Goal: Ask a question

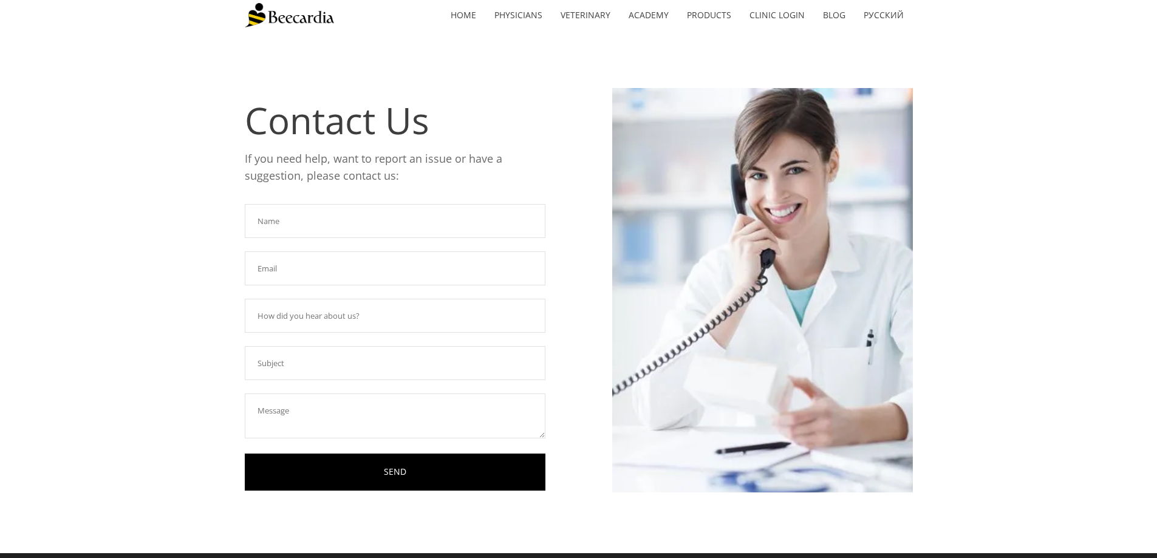
click at [323, 222] on input "text" at bounding box center [395, 221] width 301 height 34
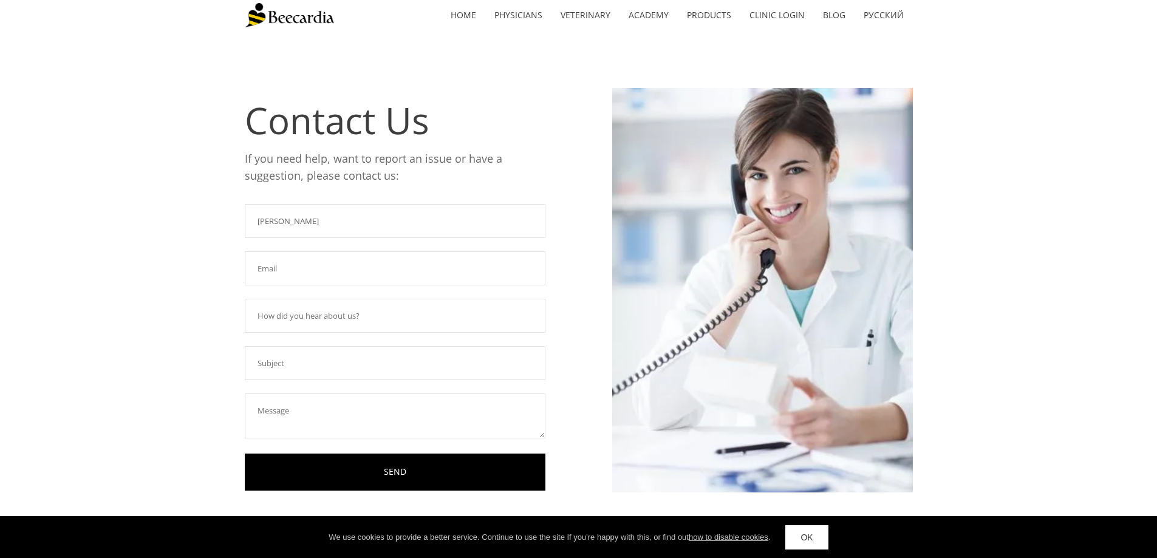
click at [311, 262] on input "text" at bounding box center [395, 268] width 301 height 34
click at [310, 222] on input "[PERSON_NAME]" at bounding box center [395, 221] width 301 height 34
type input "[PERSON_NAME]"
click at [296, 260] on input "text" at bounding box center [395, 268] width 301 height 34
type input "[EMAIL_ADDRESS][DOMAIN_NAME]"
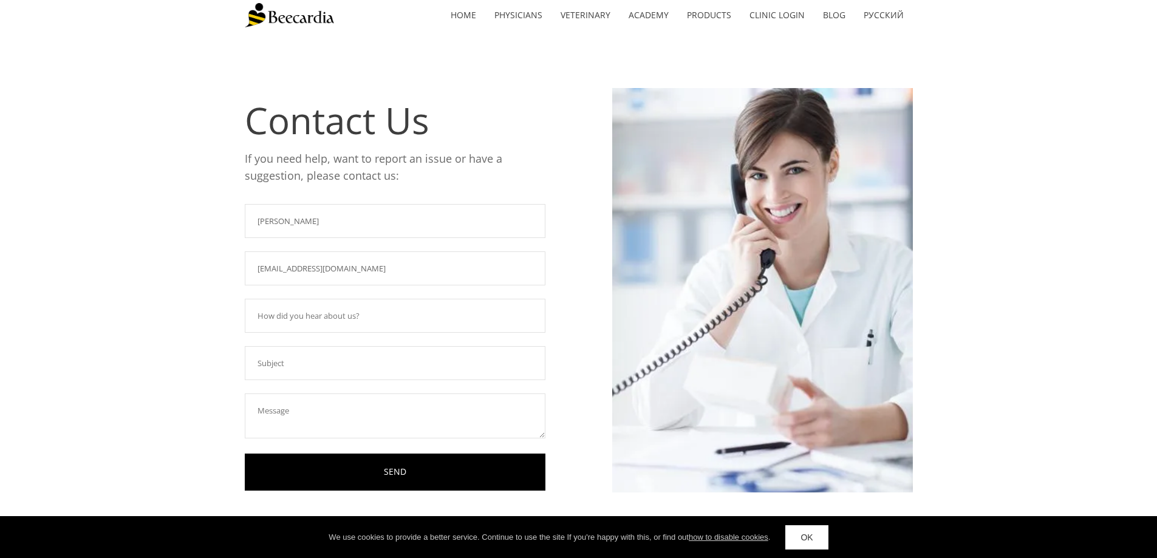
click at [306, 314] on input "text" at bounding box center [395, 316] width 301 height 34
type input "o"
type input "have been using Beecardia for years"
click at [298, 363] on input "text" at bounding box center [395, 363] width 301 height 34
type input "need to download beecardia program to new tablet"
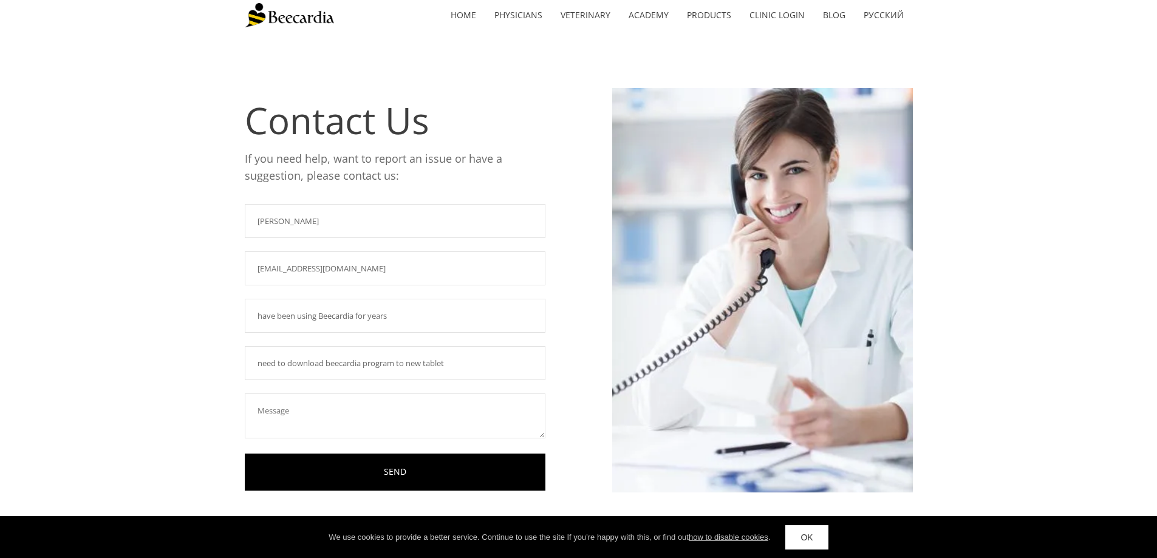
click at [307, 417] on textarea at bounding box center [395, 416] width 301 height 45
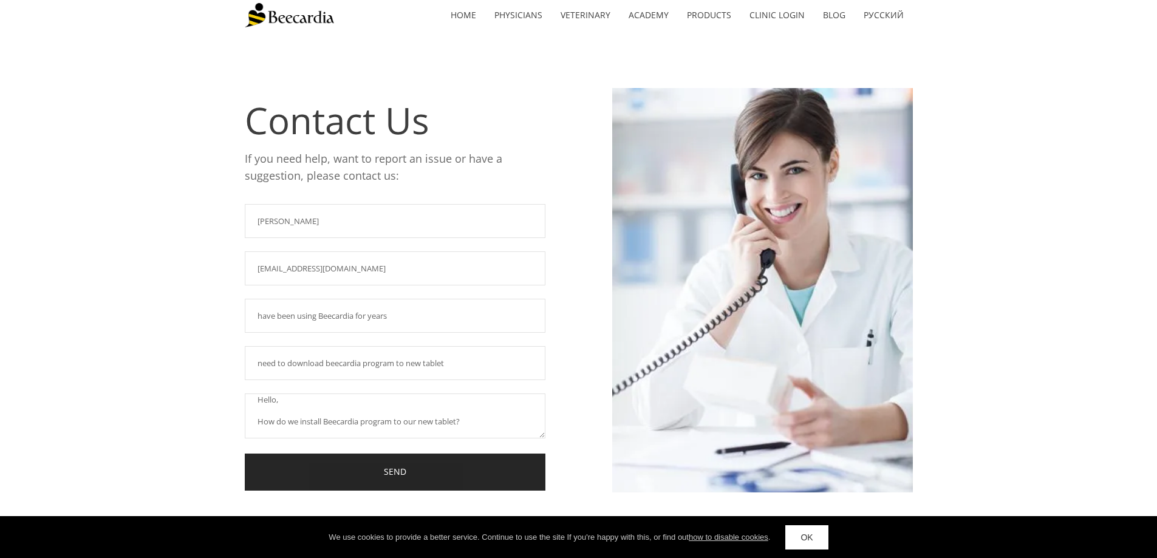
type textarea "Hello, How do we install Beecardia program to our new tablet?"
click at [434, 471] on link "SEND" at bounding box center [395, 472] width 301 height 37
